Goal: Transaction & Acquisition: Purchase product/service

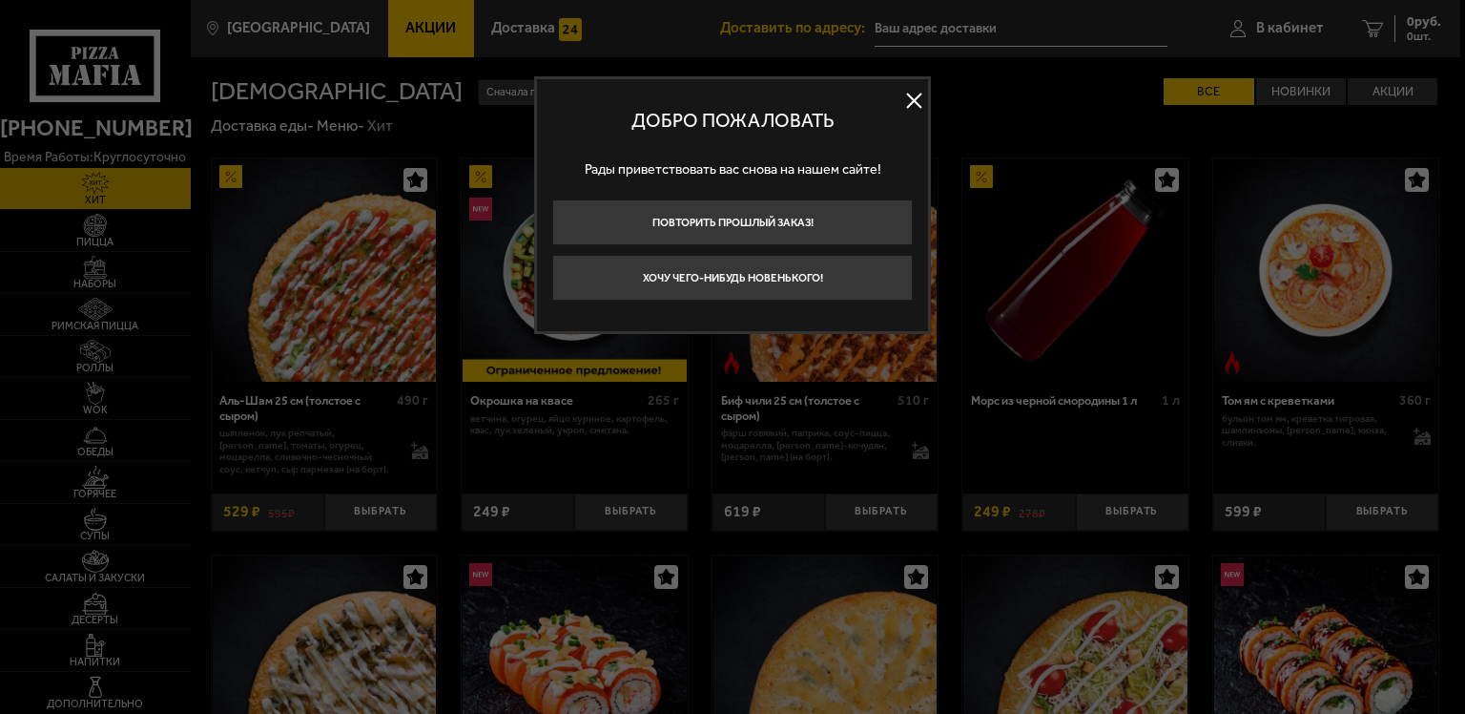
type input "[STREET_ADDRESS]"
click at [814, 287] on button "Хочу чего-нибудь новенького!" at bounding box center [732, 278] width 361 height 46
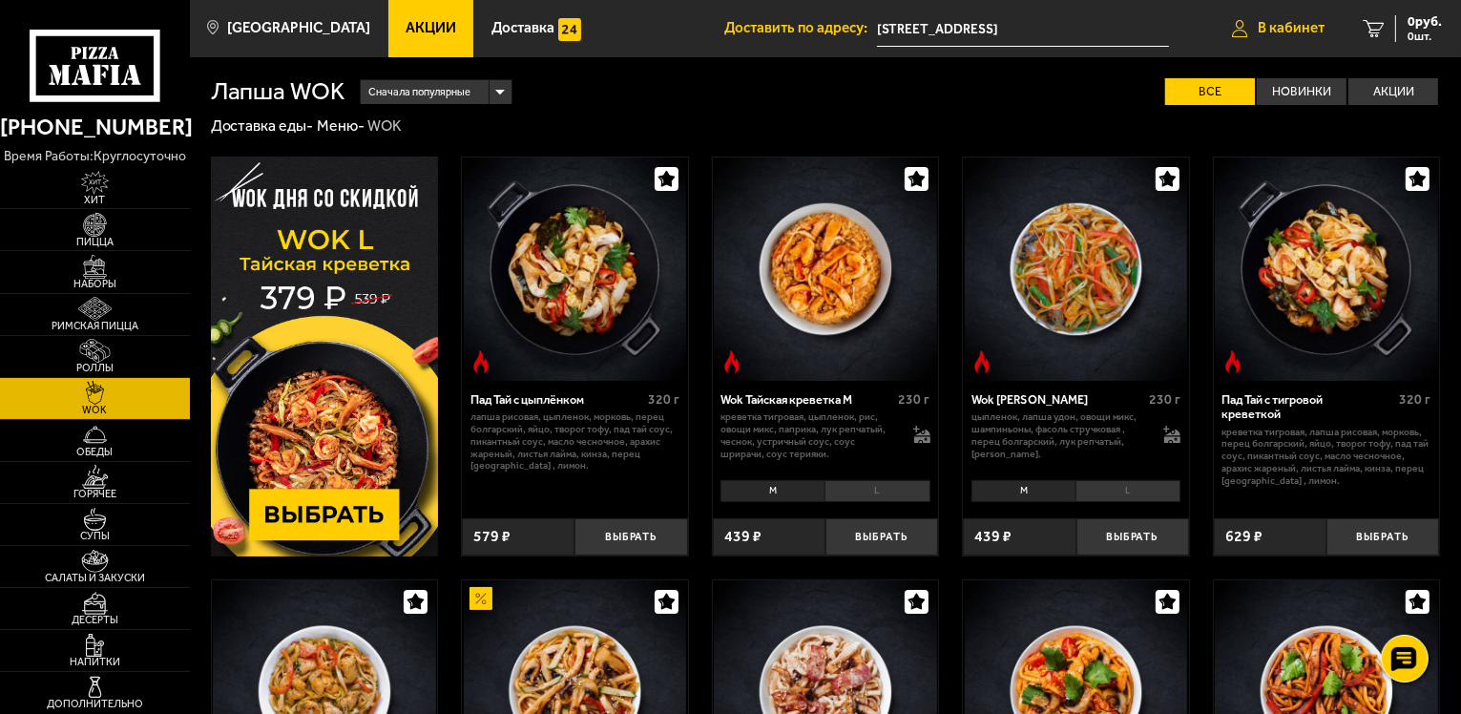
click at [1290, 31] on span "В кабинет" at bounding box center [1290, 28] width 67 height 14
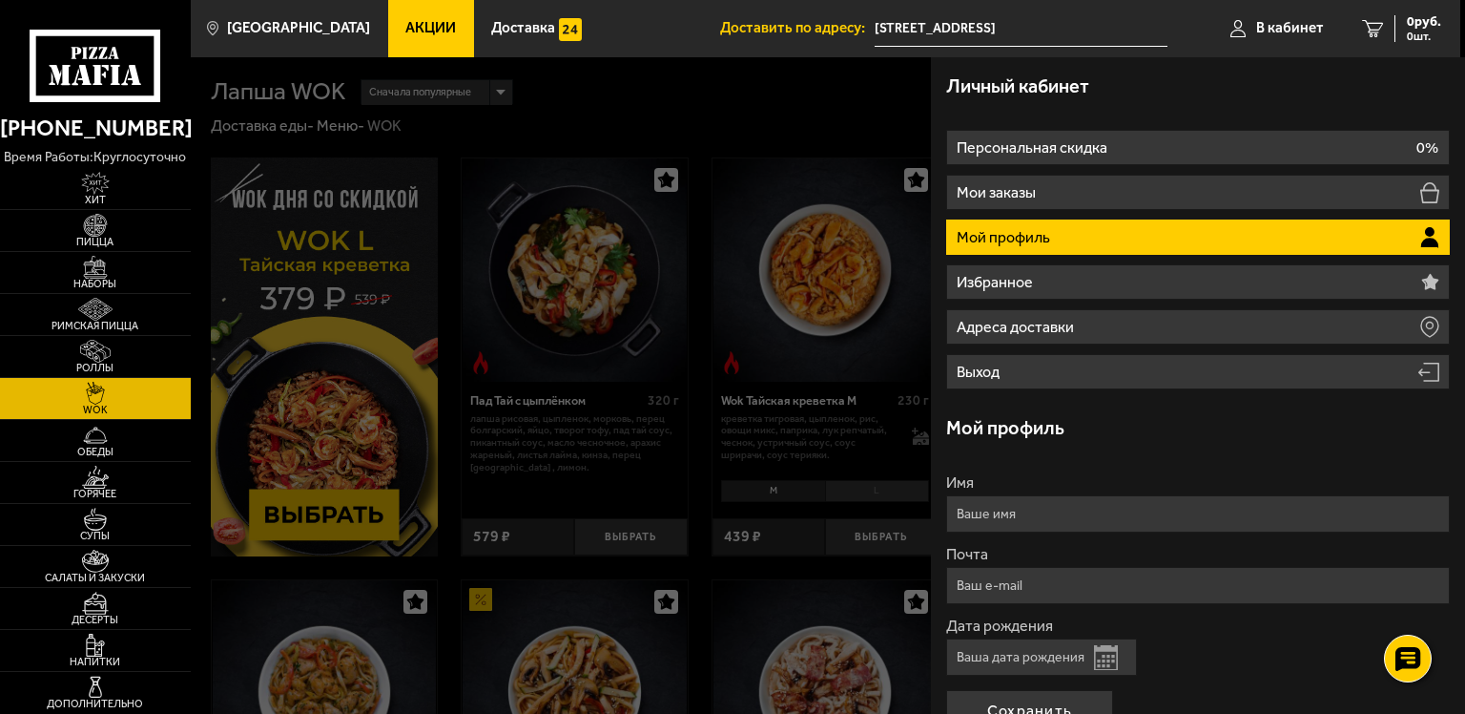
click at [1061, 244] on li "Мой профиль" at bounding box center [1198, 236] width 504 height 35
click at [695, 91] on div at bounding box center [923, 414] width 1465 height 714
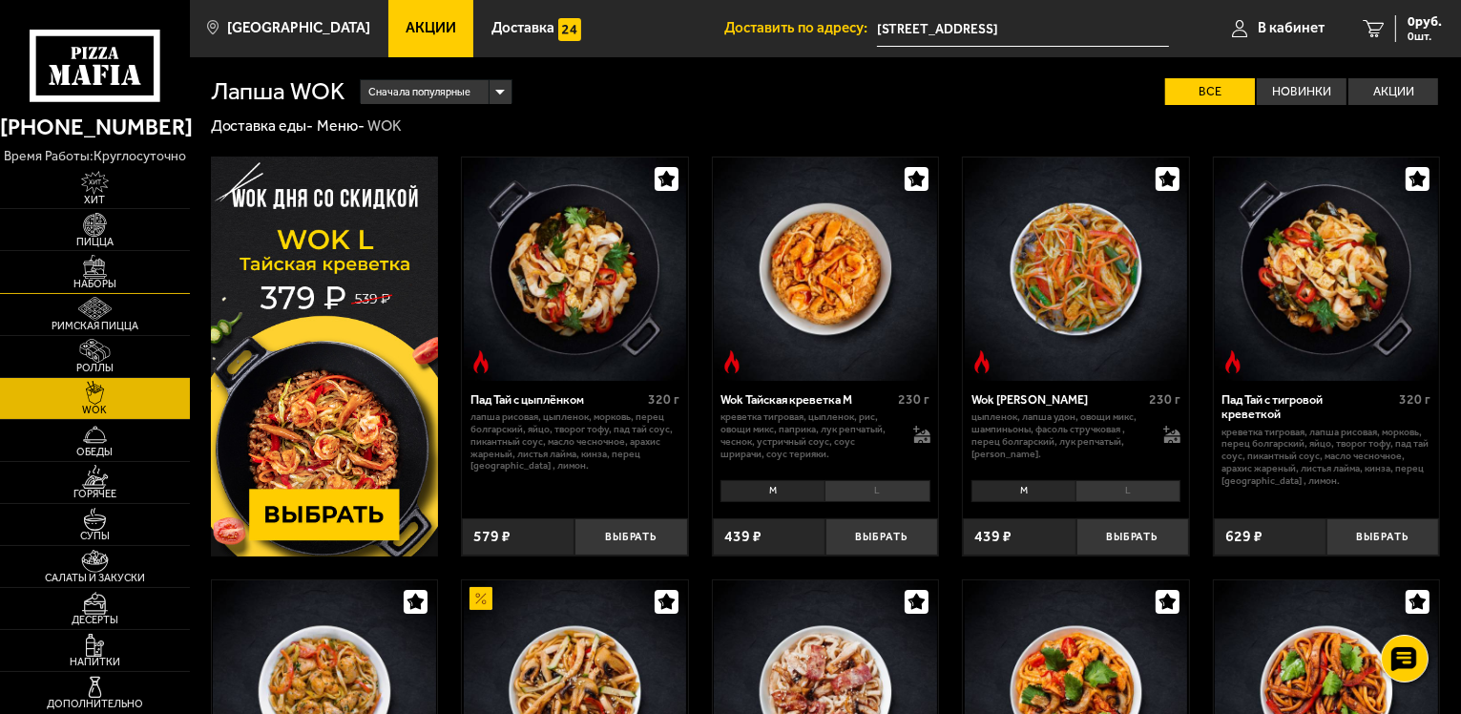
click at [94, 276] on img at bounding box center [95, 267] width 58 height 24
